Goal: Information Seeking & Learning: Learn about a topic

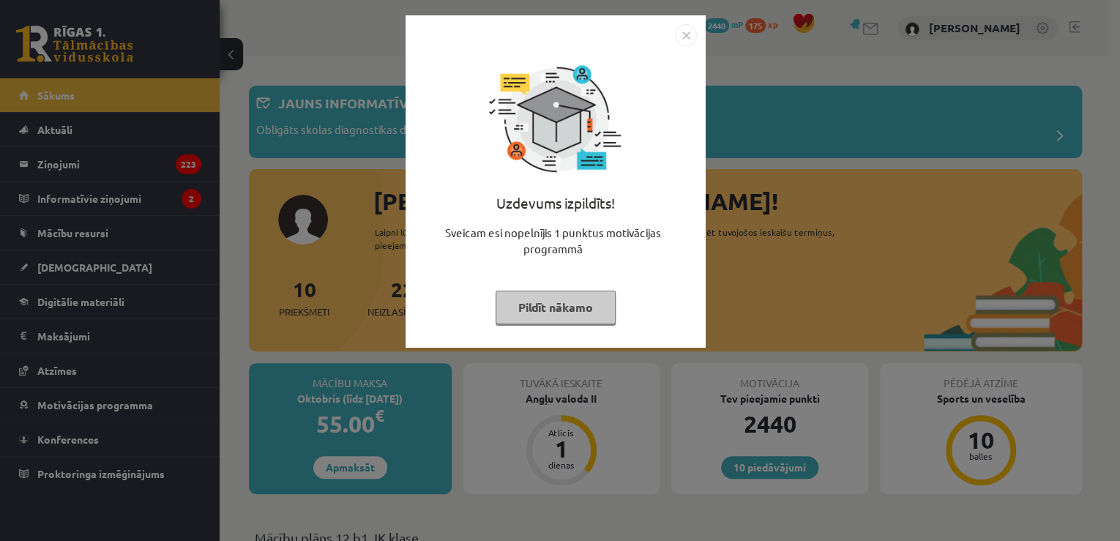
click at [682, 47] on div "Uzdevums izpildīts! Sveicam esi nopelnījis 1 punktus motivācijas programmā Pild…" at bounding box center [555, 192] width 283 height 293
click at [686, 35] on img "Close" at bounding box center [686, 35] width 22 height 22
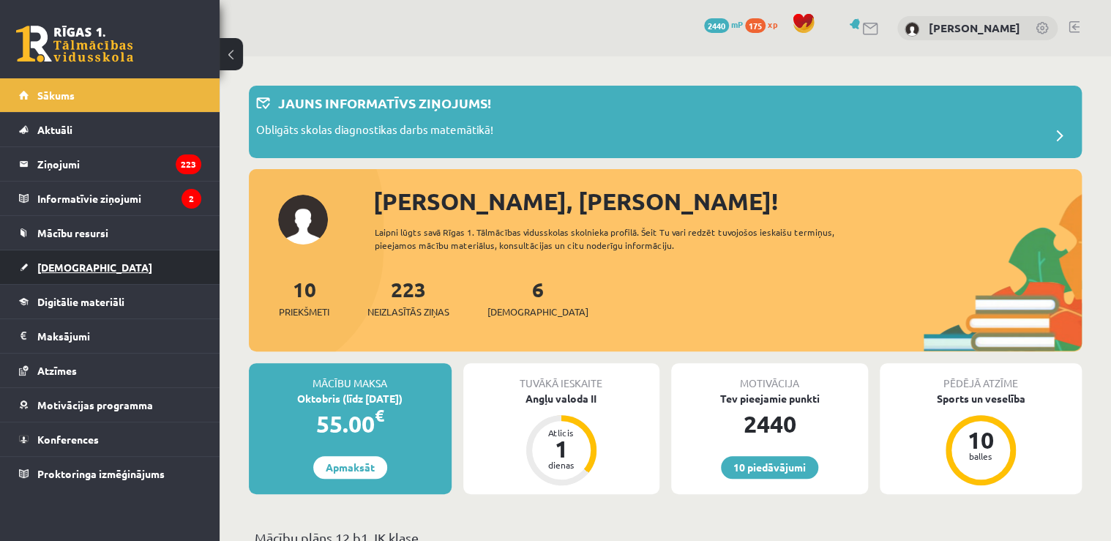
click at [111, 274] on link "[DEMOGRAPHIC_DATA]" at bounding box center [110, 267] width 182 height 34
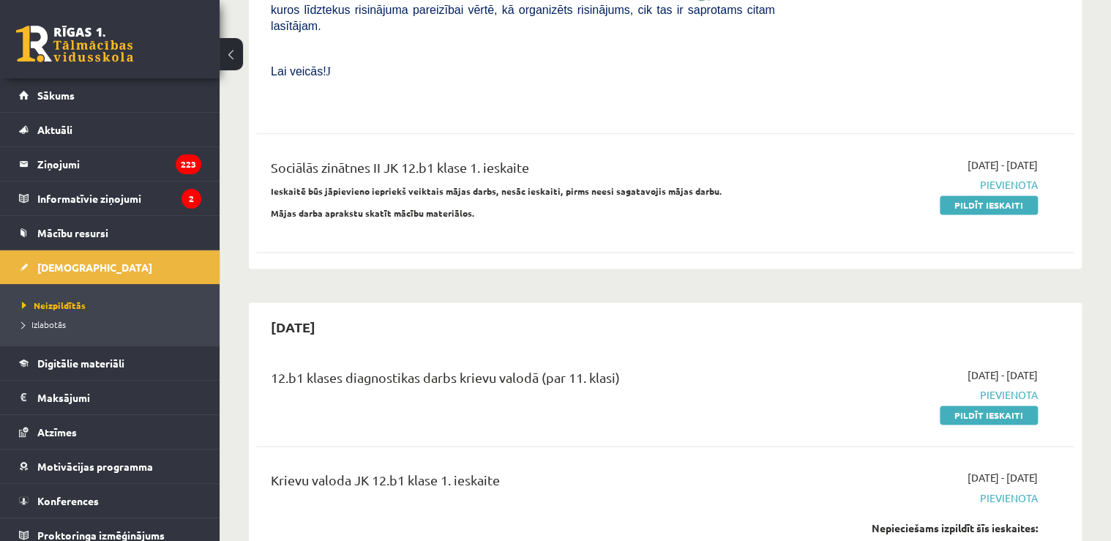
scroll to position [937, 0]
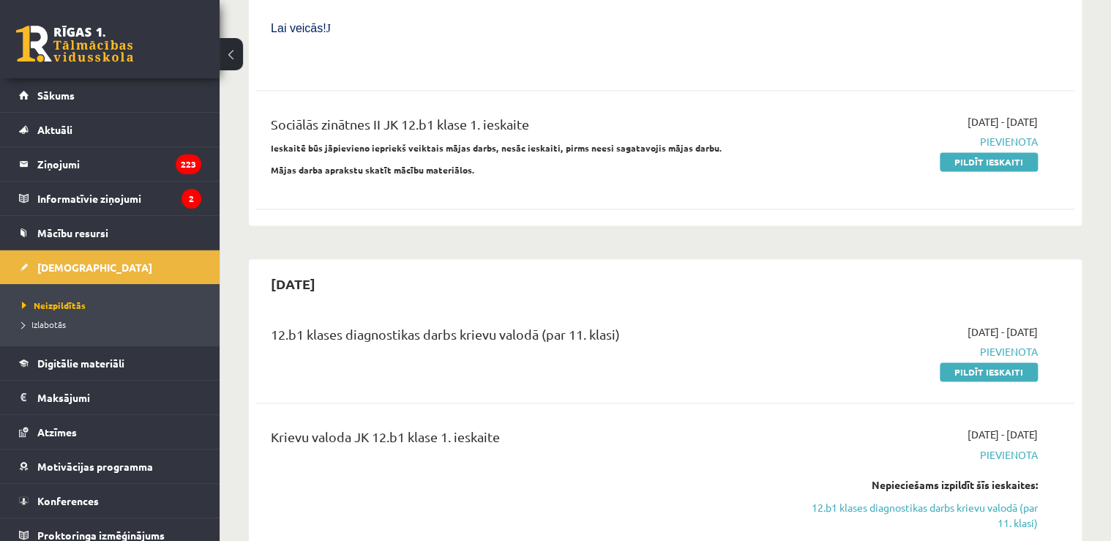
click at [644, 310] on div "12.b1 klases diagnostikas darbs krievu valodā (par 11. klasi) 2025-10-01 - 2025…" at bounding box center [665, 352] width 819 height 84
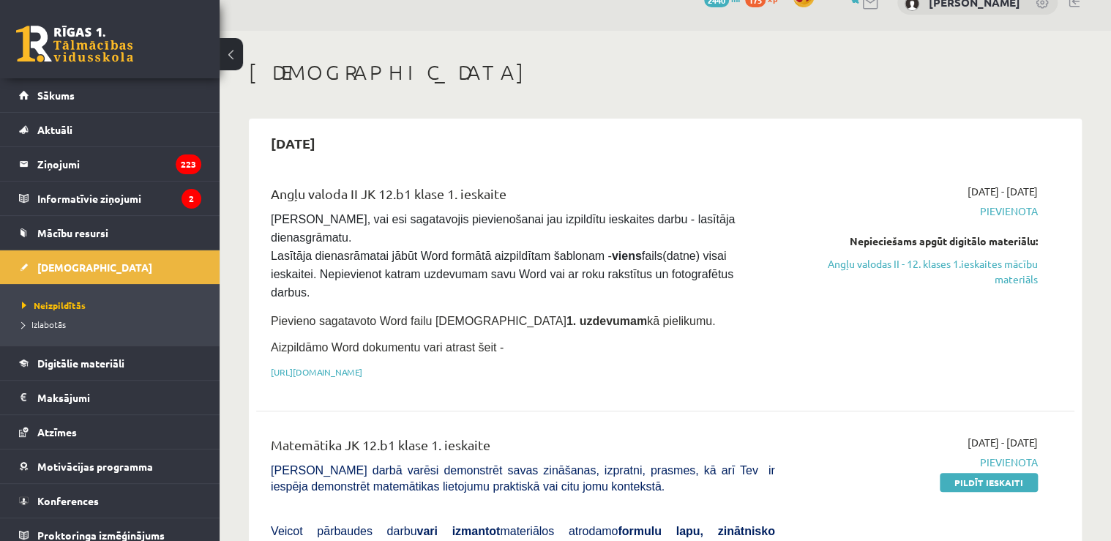
scroll to position [0, 0]
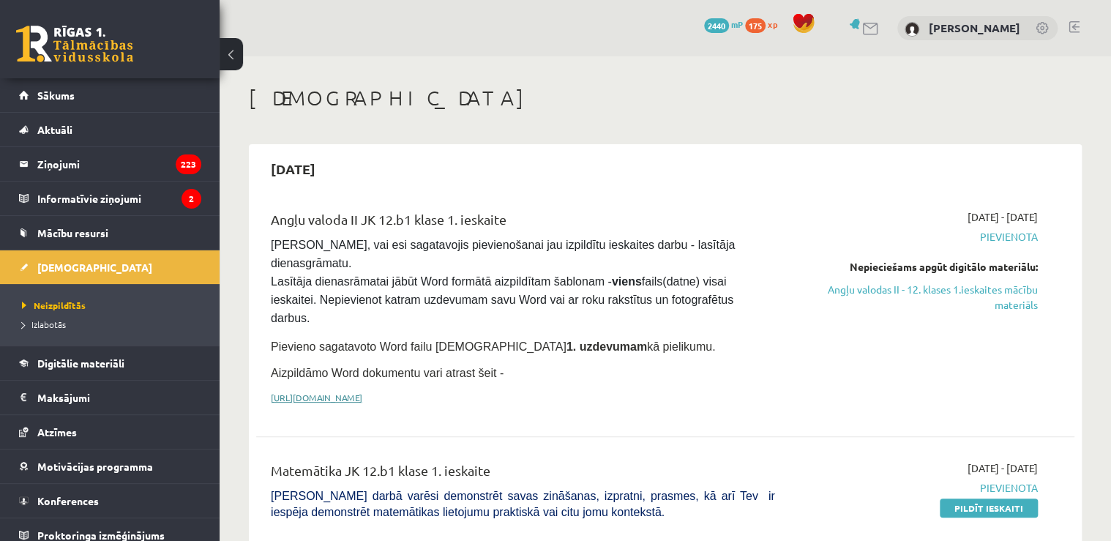
click at [362, 392] on link "https://drive.google.com/drive/folders/1IHE_ip15KOAbO2Se1NDGwZ2e__vlzPUf?usp=sh…" at bounding box center [317, 398] width 92 height 12
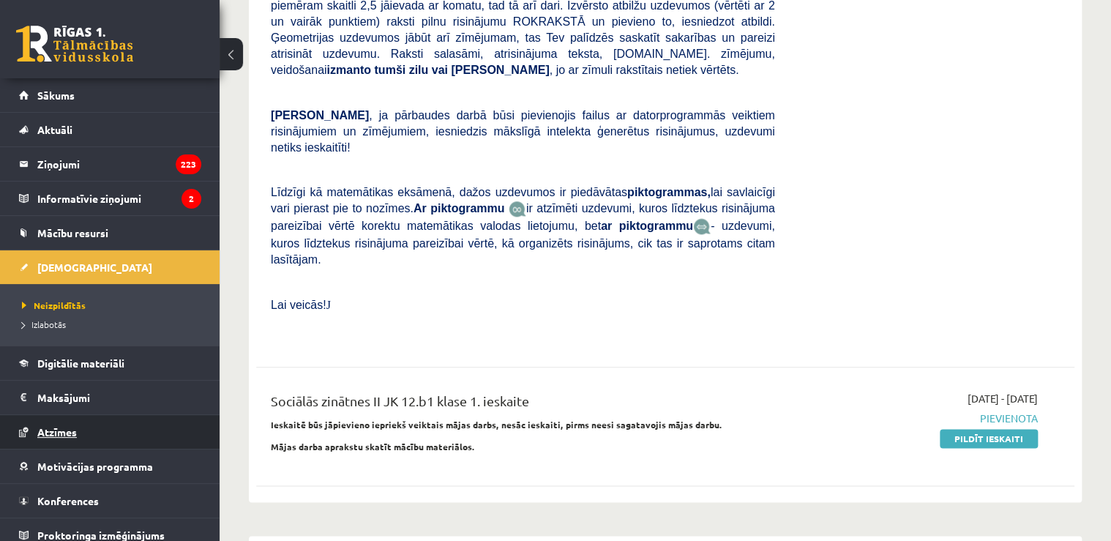
scroll to position [9, 0]
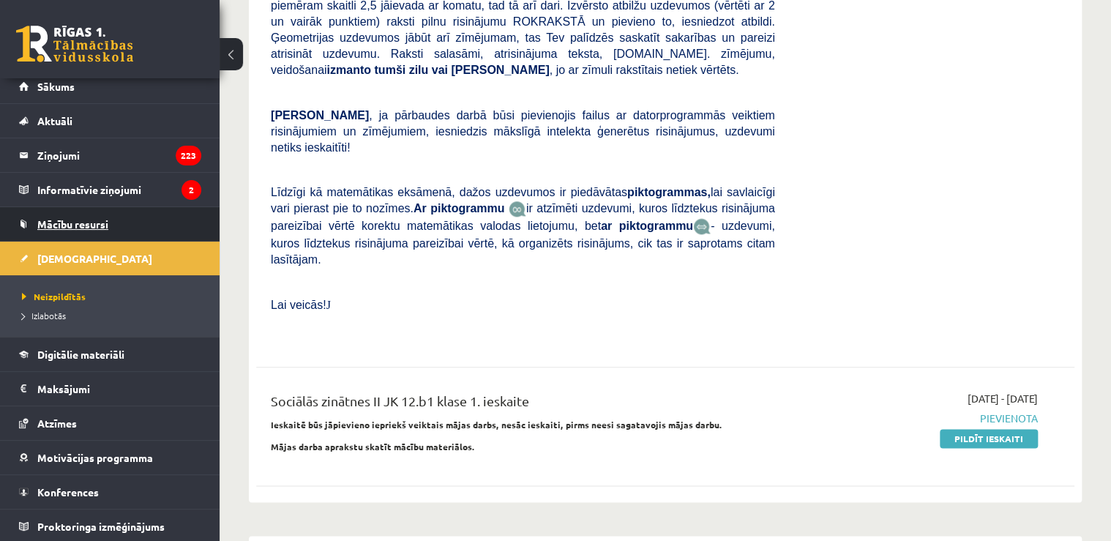
click at [89, 225] on span "Mācību resursi" at bounding box center [72, 223] width 71 height 13
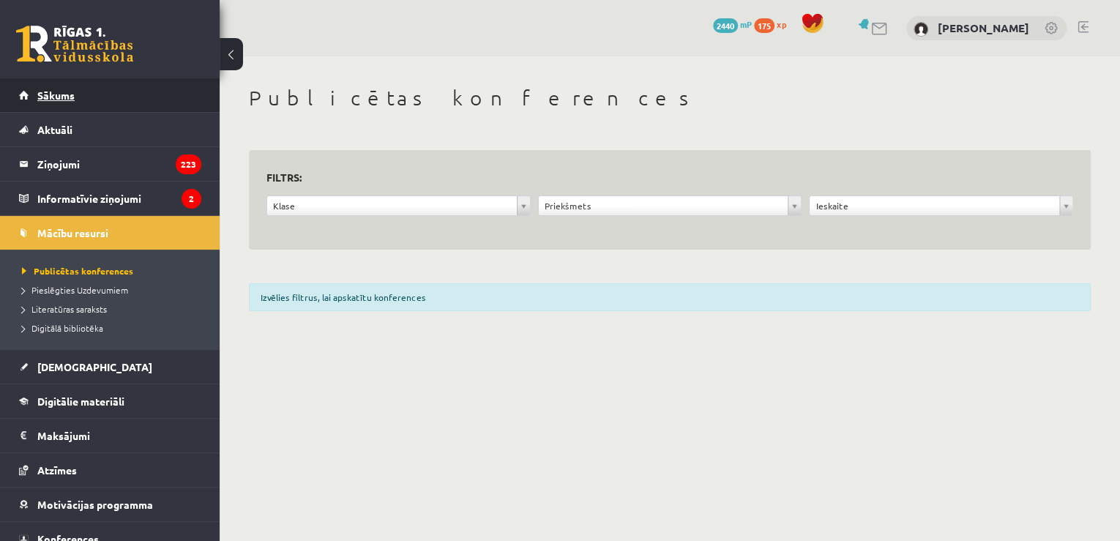
click at [82, 99] on link "Sākums" at bounding box center [110, 95] width 182 height 34
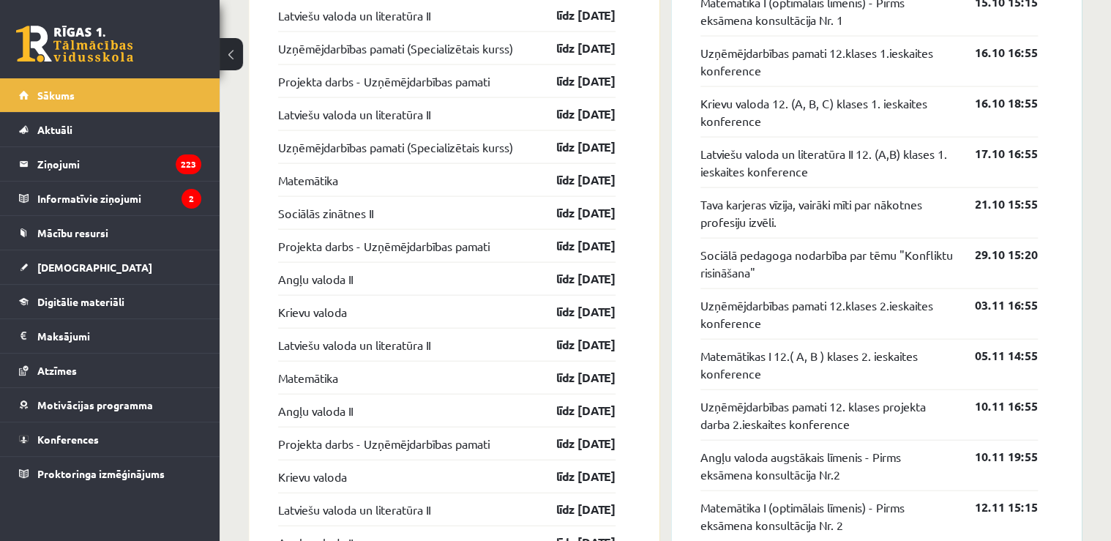
scroll to position [1491, 0]
